Goal: Transaction & Acquisition: Subscribe to service/newsletter

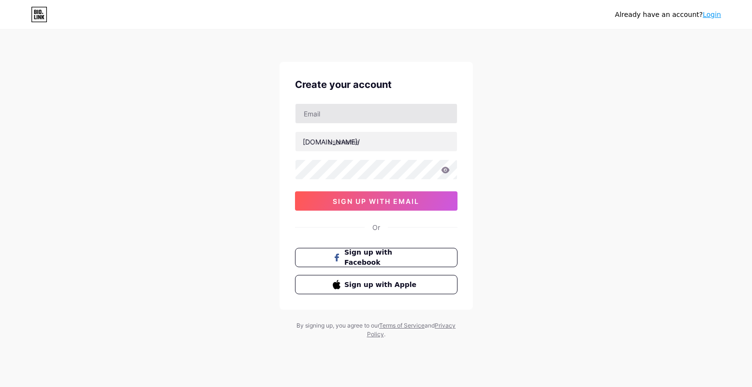
type input "[EMAIL_ADDRESS][DOMAIN_NAME]"
click at [367, 147] on input "text" at bounding box center [377, 141] width 162 height 19
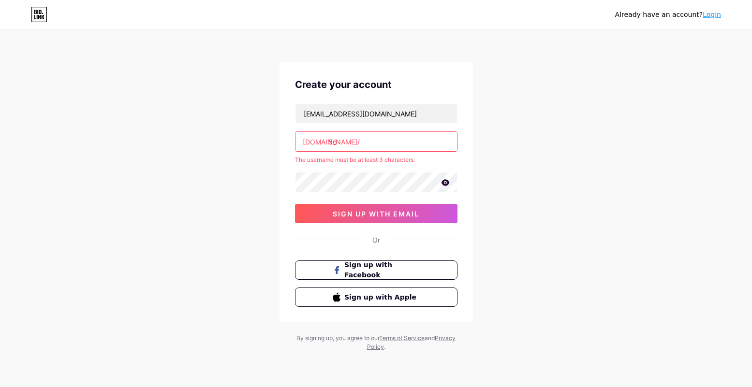
click at [444, 182] on icon at bounding box center [445, 182] width 9 height 7
drag, startPoint x: 367, startPoint y: 140, endPoint x: 372, endPoint y: 140, distance: 5.3
click at [368, 140] on input "56" at bounding box center [377, 141] width 162 height 19
type input "5"
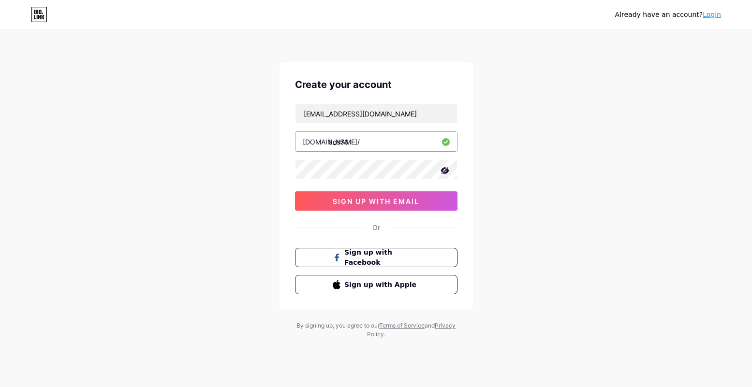
drag, startPoint x: 396, startPoint y: 144, endPoint x: 298, endPoint y: 144, distance: 97.2
click at [298, 144] on input "bos56" at bounding box center [377, 141] width 162 height 19
type input "bos56"
click at [570, 297] on div "Already have an account? Login Create your account bos56heng@gmail.com bio.link…" at bounding box center [376, 185] width 752 height 370
click at [563, 310] on div "Already have an account? Login Create your account bos56heng@gmail.com bio.link…" at bounding box center [376, 185] width 752 height 370
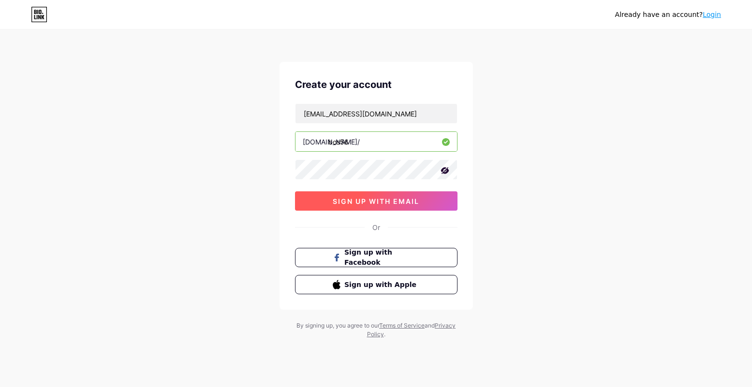
click at [422, 201] on button "sign up with email" at bounding box center [376, 201] width 163 height 19
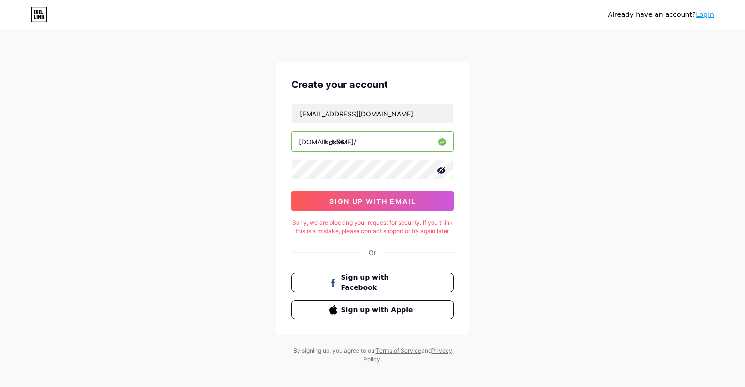
click at [426, 225] on div "Sorry, we are blocking your request for security. If you think this is a mistak…" at bounding box center [372, 227] width 163 height 17
click at [436, 199] on button "sign up with email" at bounding box center [372, 201] width 163 height 19
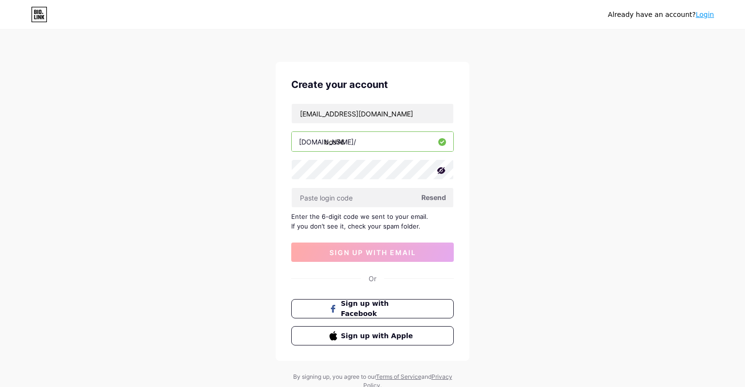
click at [379, 210] on div "bos56heng@gmail.com bio.link/ bos56 Resend Enter the 6-digit code we sent to yo…" at bounding box center [372, 183] width 163 height 159
click at [379, 202] on input "text" at bounding box center [373, 197] width 162 height 19
paste input "855279"
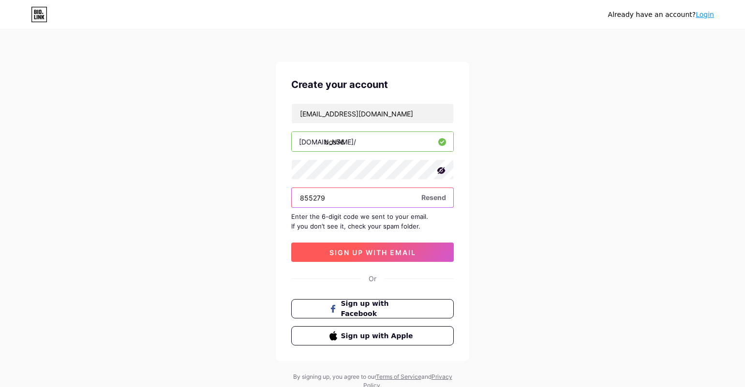
type input "855279"
click at [384, 246] on button "sign up with email" at bounding box center [372, 252] width 163 height 19
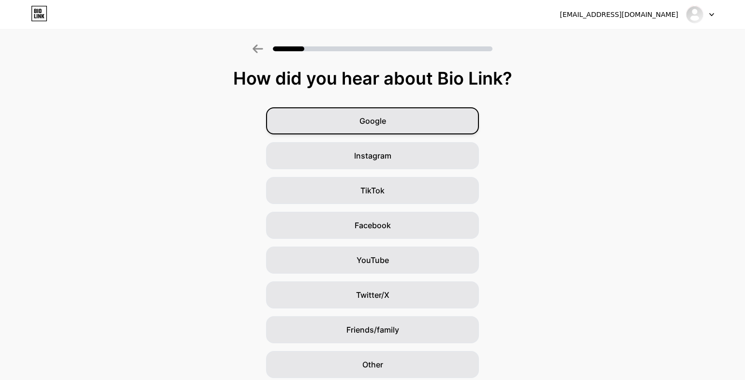
click at [414, 113] on div "Google" at bounding box center [372, 120] width 213 height 27
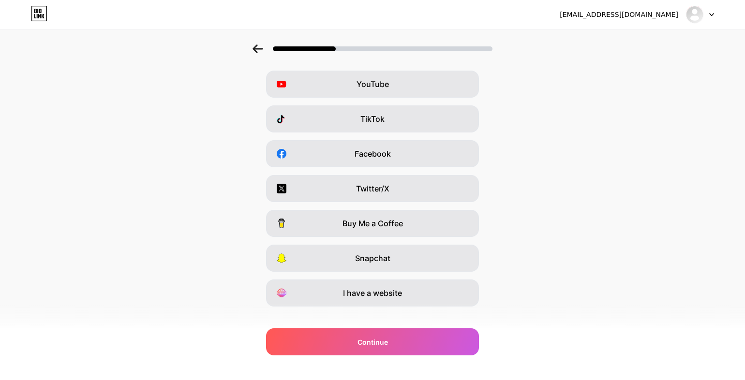
scroll to position [85, 0]
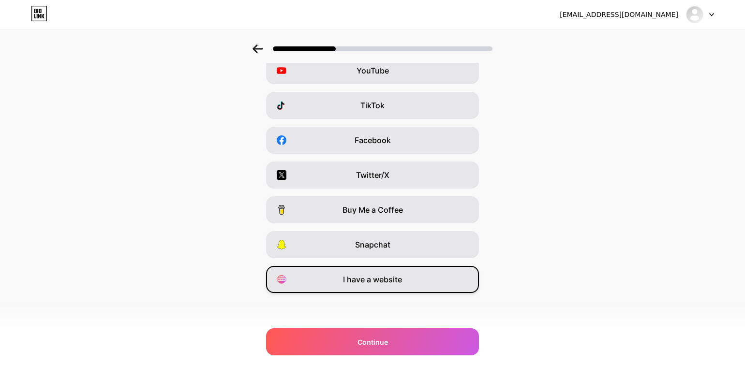
click at [408, 275] on div "I have a website" at bounding box center [372, 279] width 213 height 27
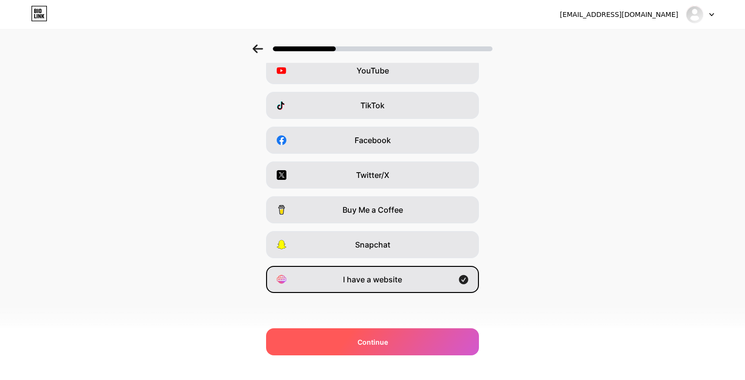
click at [444, 343] on div "Continue" at bounding box center [372, 341] width 213 height 27
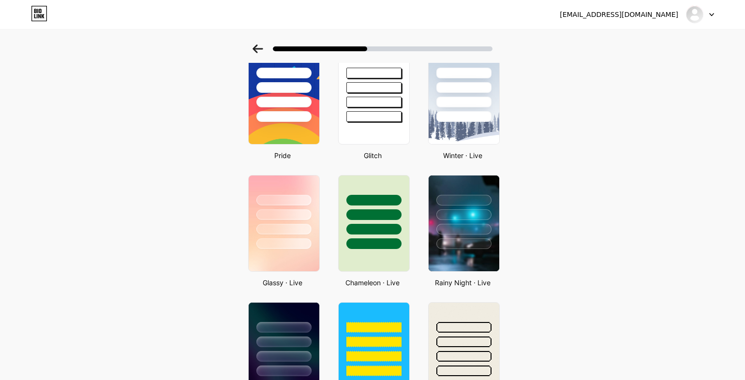
scroll to position [242, 0]
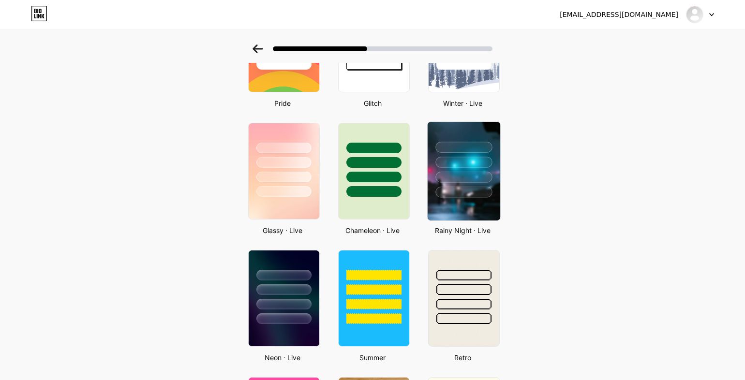
click at [470, 185] on div at bounding box center [464, 160] width 73 height 76
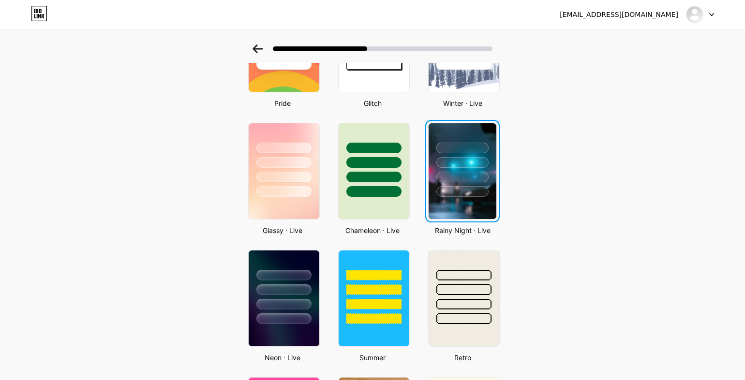
scroll to position [0, 0]
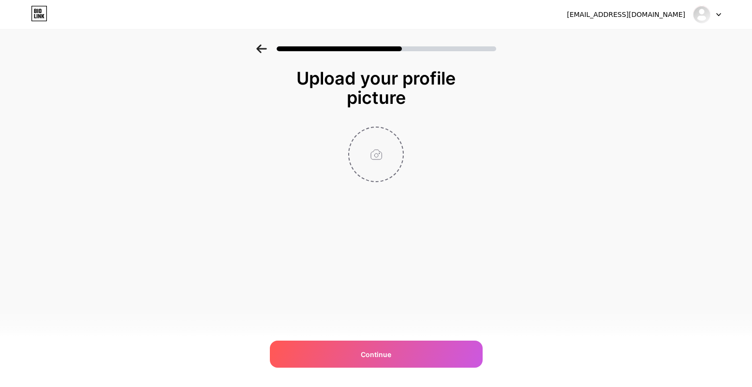
click at [388, 163] on input "file" at bounding box center [376, 155] width 54 height 54
type input "C:\fakepath\Fav Icon Bos56.png"
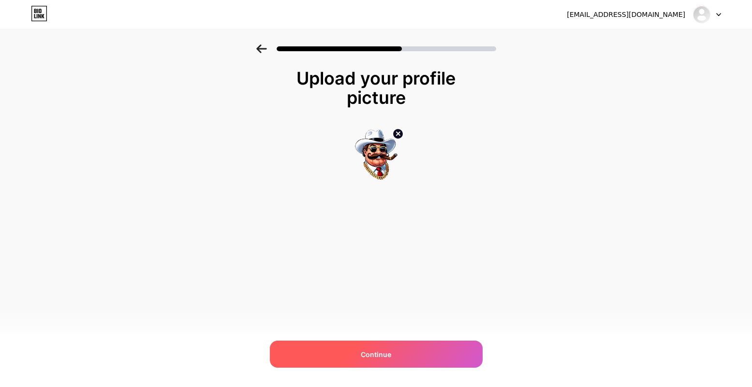
click at [415, 347] on div "Continue" at bounding box center [376, 354] width 213 height 27
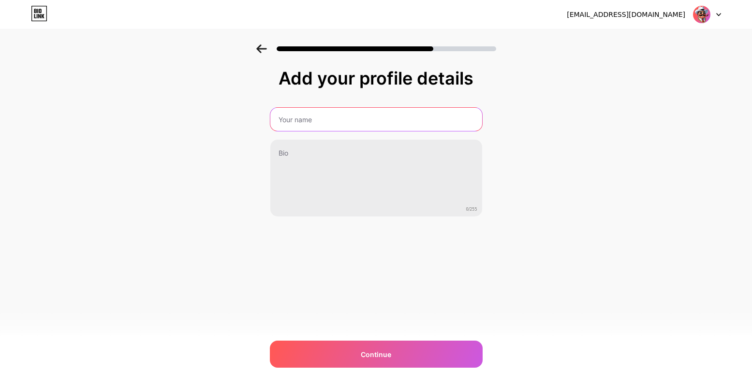
click at [339, 121] on input "text" at bounding box center [376, 119] width 212 height 23
type input "BOS56"
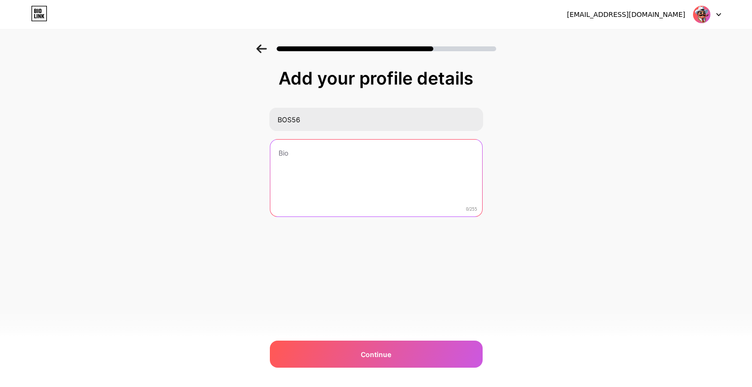
click at [303, 148] on textarea at bounding box center [376, 179] width 212 height 78
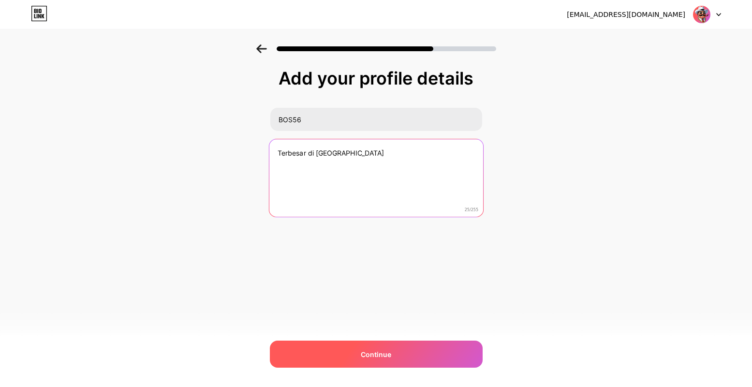
type textarea "Terbesar di Asia Tenggara"
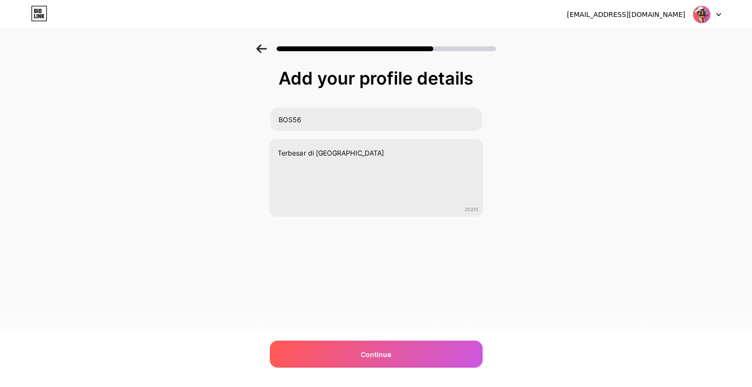
drag, startPoint x: 401, startPoint y: 356, endPoint x: 409, endPoint y: 336, distance: 21.9
click at [400, 357] on div "Continue" at bounding box center [376, 354] width 213 height 27
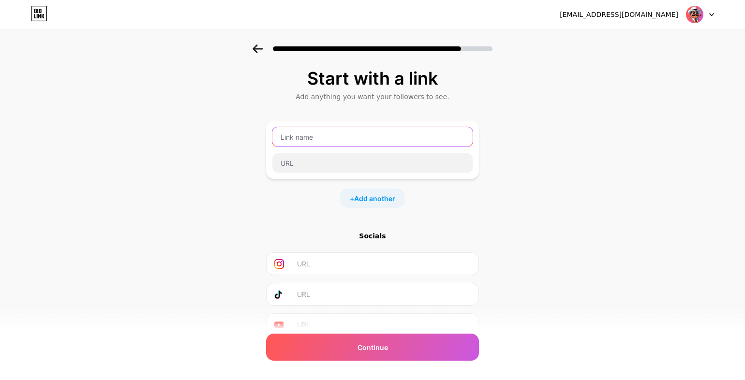
click at [364, 140] on input "text" at bounding box center [372, 136] width 200 height 19
type input "h"
type input "DAFTAR"
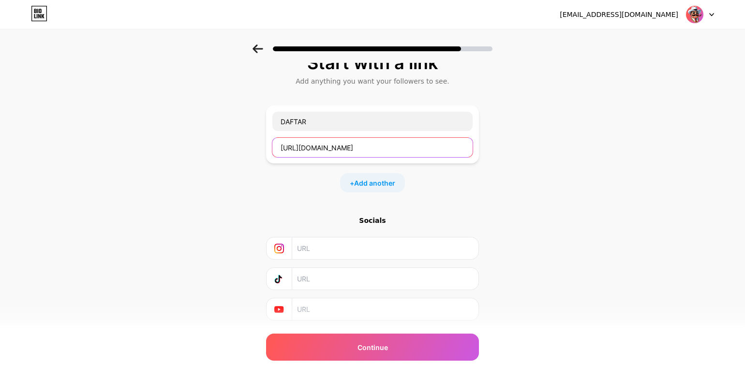
scroll to position [43, 0]
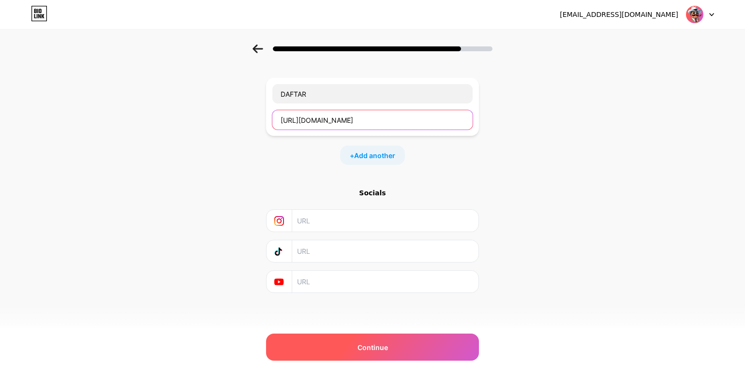
type input "https://bos56.com/"
click at [409, 349] on div "Continue" at bounding box center [372, 347] width 213 height 27
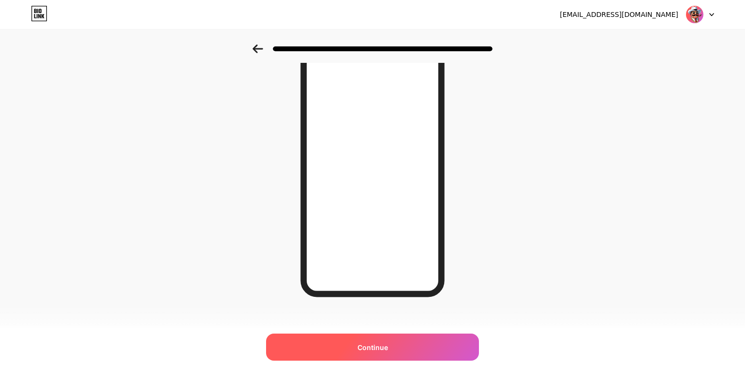
scroll to position [106, 0]
click at [428, 349] on div "Continue" at bounding box center [372, 347] width 213 height 27
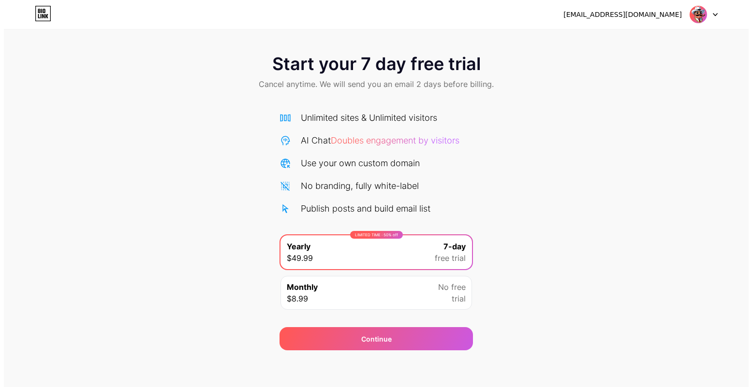
scroll to position [2, 0]
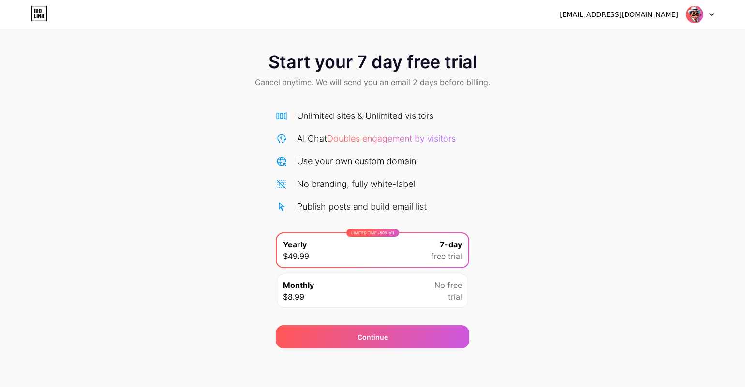
click at [370, 305] on div "Monthly $8.99 No free trial" at bounding box center [373, 291] width 192 height 34
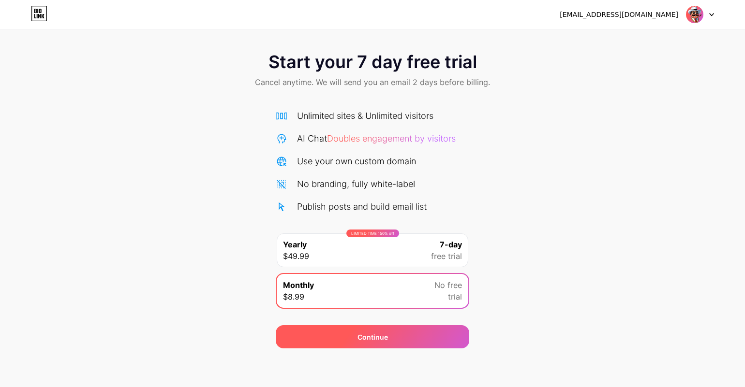
click at [430, 343] on div "Continue" at bounding box center [372, 337] width 193 height 23
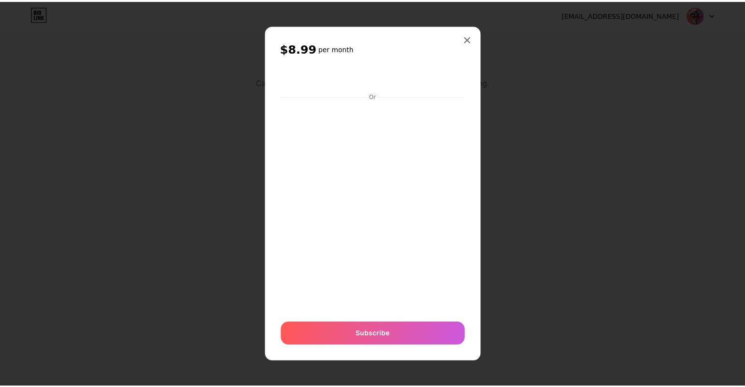
scroll to position [0, 0]
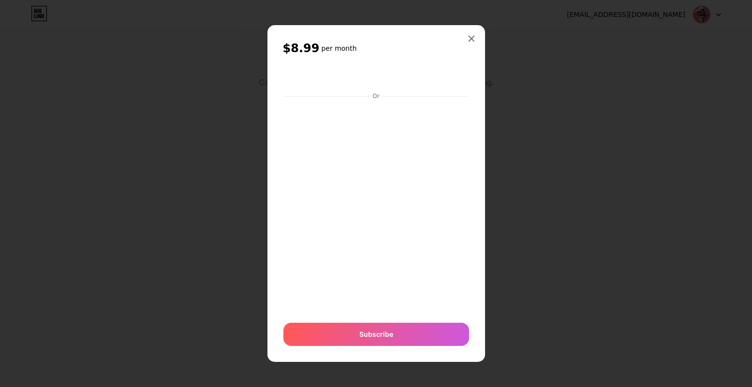
click at [487, 287] on div at bounding box center [376, 193] width 752 height 387
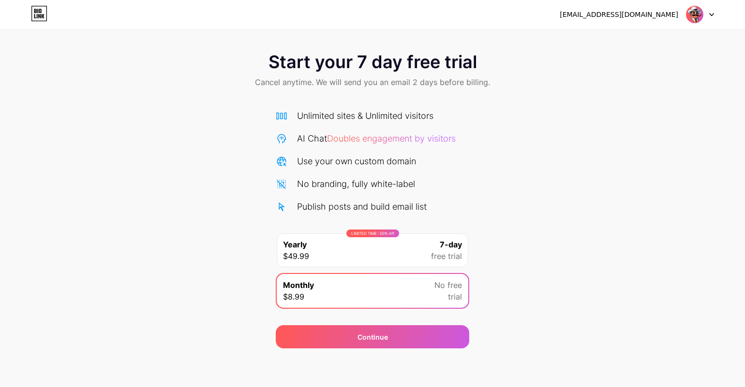
click at [397, 249] on div "LIMITED TIME : 50% off Yearly $49.99 7-day free trial" at bounding box center [373, 251] width 192 height 34
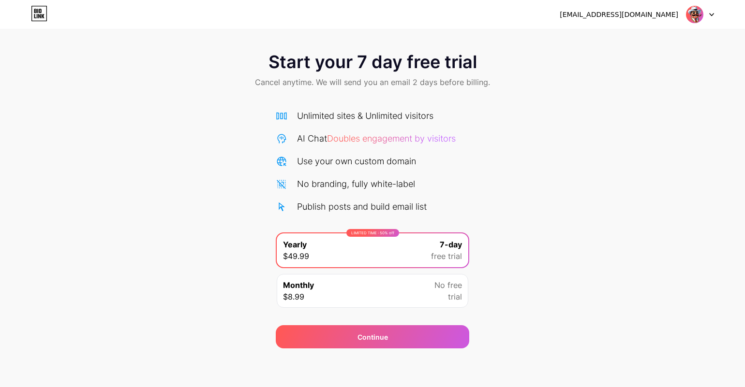
click at [647, 199] on div "Start your 7 day free trial Cancel anytime. We will send you an email 2 days be…" at bounding box center [372, 196] width 745 height 306
click at [412, 303] on div "Monthly $8.99 No free trial" at bounding box center [373, 291] width 192 height 34
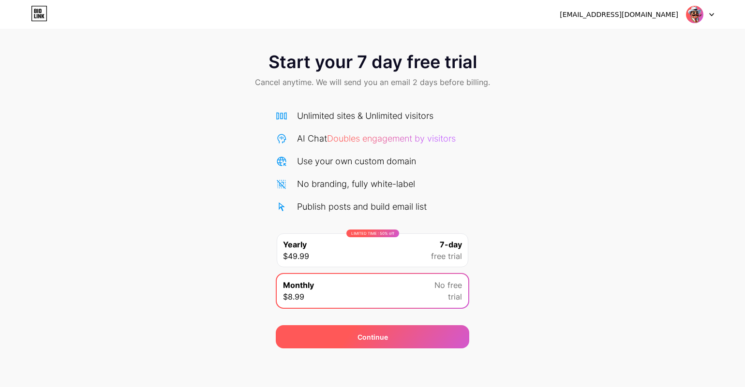
click at [422, 344] on div "Continue" at bounding box center [372, 337] width 193 height 23
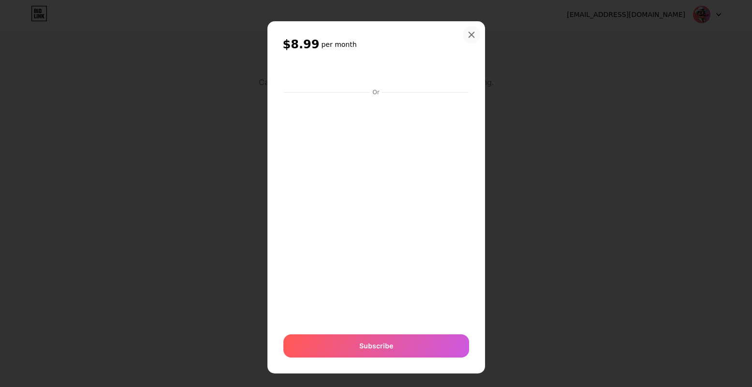
click at [468, 36] on icon at bounding box center [472, 35] width 8 height 8
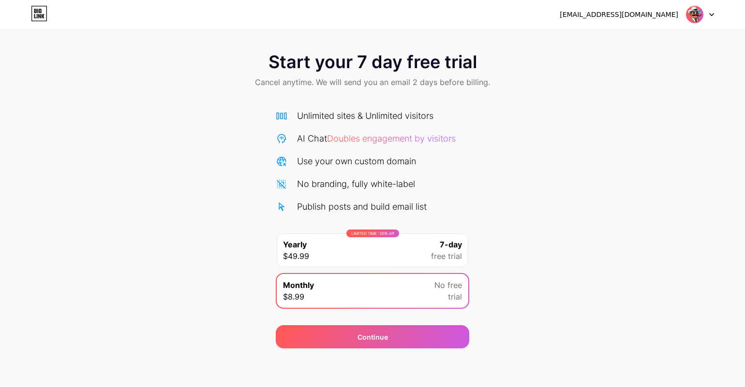
click at [43, 18] on icon at bounding box center [39, 13] width 16 height 15
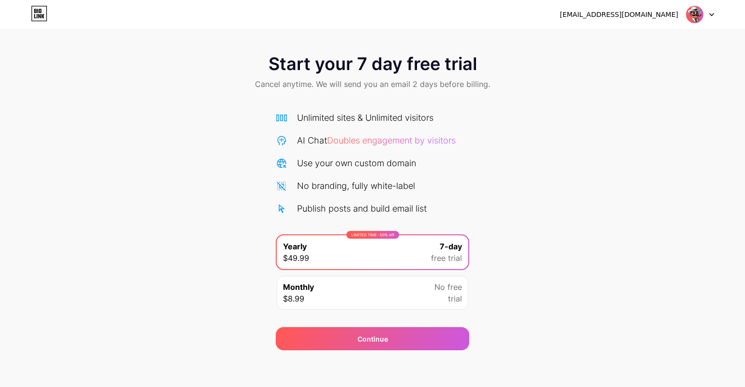
click at [707, 148] on div "Start your 7 day free trial Cancel anytime. We will send you an email 2 days be…" at bounding box center [372, 197] width 745 height 306
drag, startPoint x: 689, startPoint y: 156, endPoint x: 684, endPoint y: 155, distance: 4.9
click at [689, 156] on div "Start your 7 day free trial Cancel anytime. We will send you an email 2 days be…" at bounding box center [372, 197] width 745 height 306
click at [707, 14] on div at bounding box center [700, 14] width 28 height 17
click at [693, 9] on img at bounding box center [694, 14] width 18 height 18
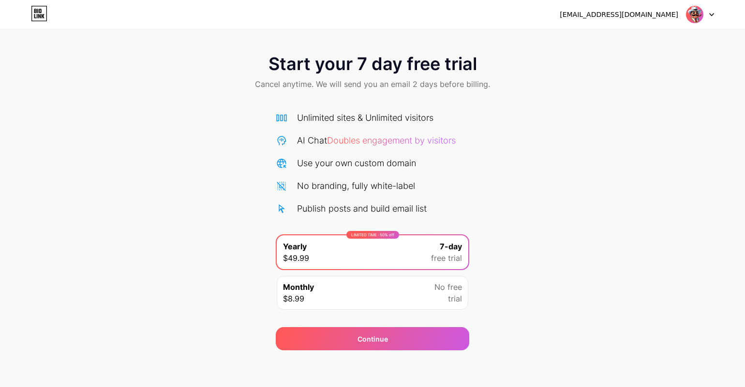
click at [36, 19] on icon at bounding box center [39, 13] width 16 height 15
drag, startPoint x: 689, startPoint y: 337, endPoint x: 720, endPoint y: 333, distance: 30.7
click at [690, 337] on div "Start your 7 day free trial Cancel anytime. We will send you an email 2 days be…" at bounding box center [372, 197] width 745 height 306
